Goal: Download file/media

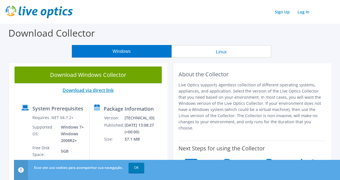
click at [108, 90] on link "Download via direct link" at bounding box center [87, 90] width 51 height 6
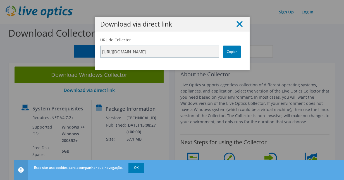
click at [238, 26] on line at bounding box center [240, 24] width 6 height 6
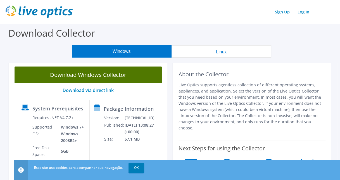
click at [131, 78] on link "Download Windows Collector" at bounding box center [88, 74] width 147 height 17
